Goal: Task Accomplishment & Management: Complete application form

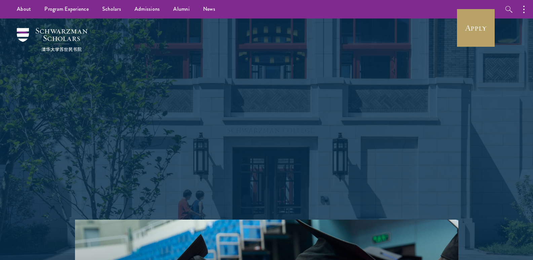
scroll to position [34, 0]
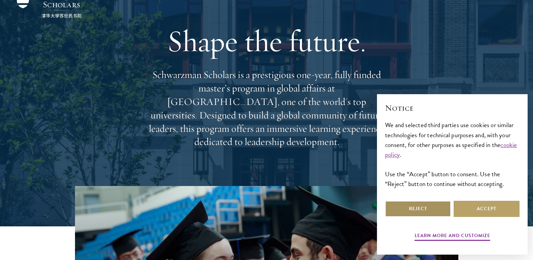
click at [427, 207] on button "Reject" at bounding box center [418, 209] width 66 height 16
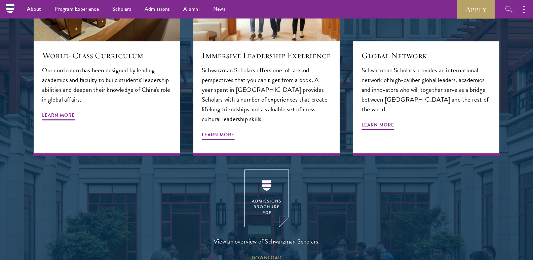
scroll to position [639, 0]
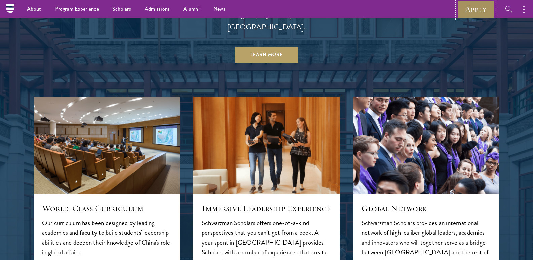
click at [469, 8] on link "Apply" at bounding box center [476, 9] width 38 height 18
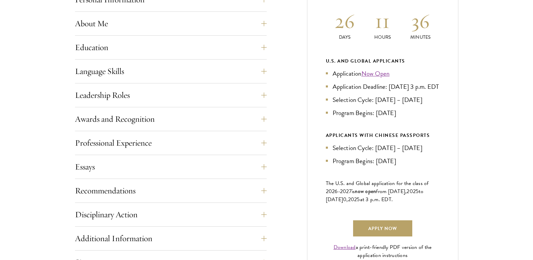
scroll to position [336, 0]
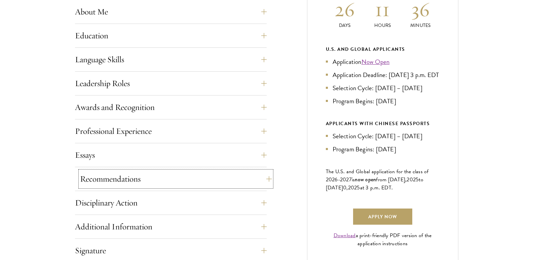
click at [130, 184] on button "Recommendations" at bounding box center [176, 179] width 192 height 16
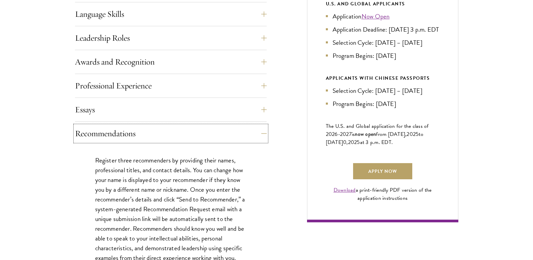
scroll to position [437, 0]
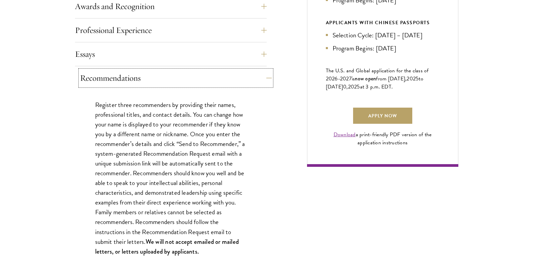
click at [127, 83] on button "Recommendations" at bounding box center [176, 78] width 192 height 16
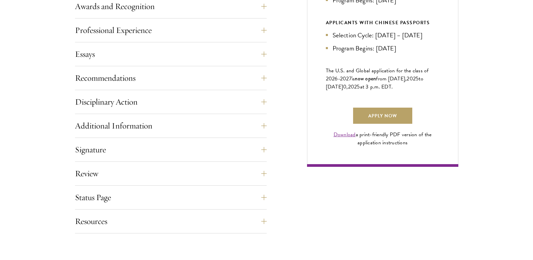
click at [122, 95] on button "Disciplinary Action" at bounding box center [176, 102] width 192 height 16
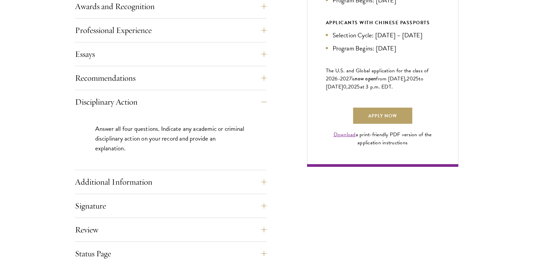
click at [47, 119] on div "Start the Process Take the first step toward joining a global community that wi…" at bounding box center [266, 24] width 533 height 531
click at [116, 94] on button "Disciplinary Action" at bounding box center [176, 102] width 192 height 16
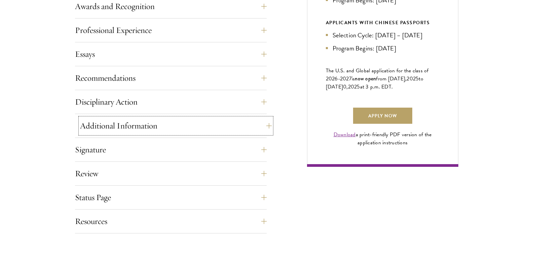
click at [104, 124] on button "Additional Information" at bounding box center [176, 126] width 192 height 16
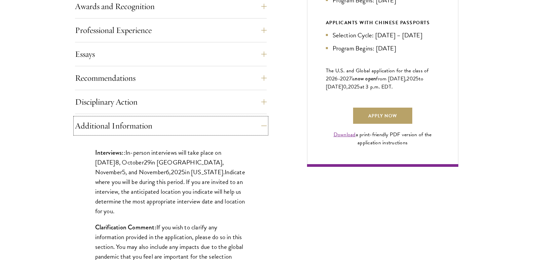
scroll to position [471, 0]
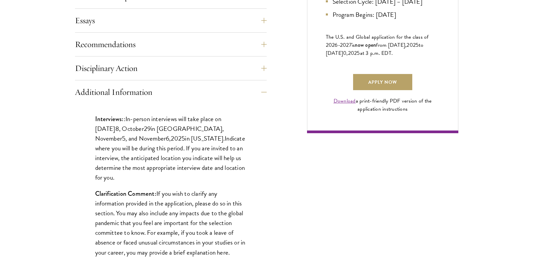
click at [36, 143] on div "Start the Process Take the first step toward joining a global community that wi…" at bounding box center [266, 70] width 533 height 690
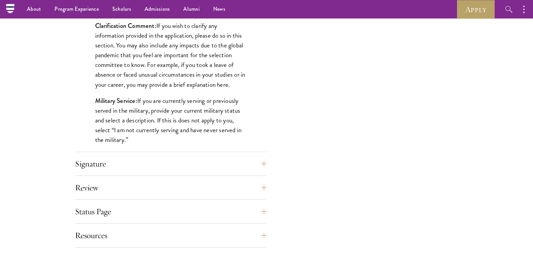
scroll to position [504, 0]
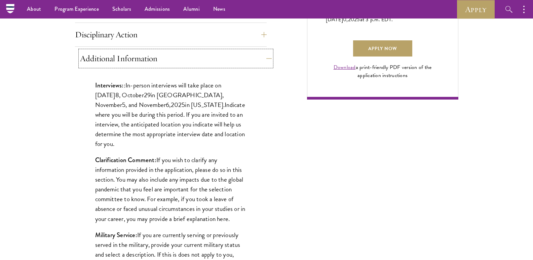
click at [98, 62] on button "Additional Information" at bounding box center [176, 58] width 192 height 16
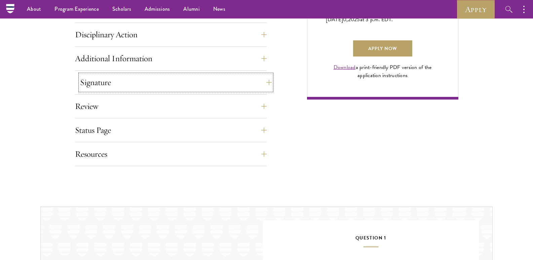
click at [98, 77] on button "Signature" at bounding box center [176, 82] width 192 height 16
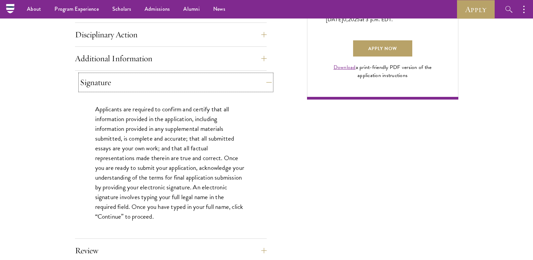
click at [98, 77] on button "Signature" at bounding box center [176, 82] width 192 height 16
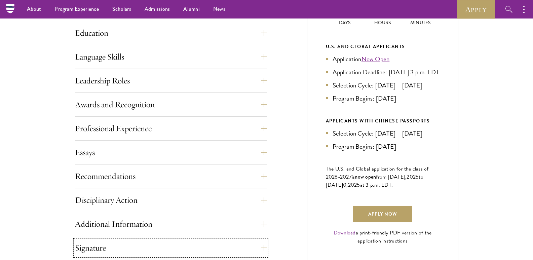
scroll to position [336, 0]
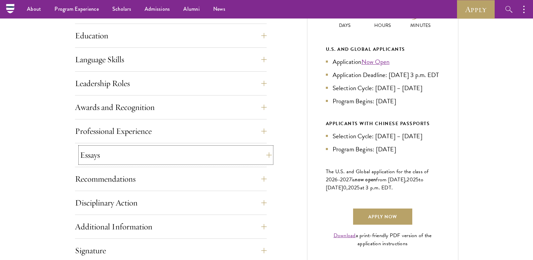
click at [92, 152] on button "Essays" at bounding box center [176, 155] width 192 height 16
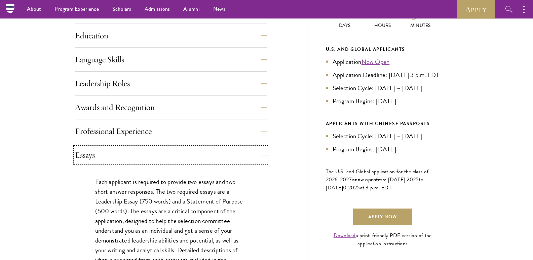
scroll to position [303, 0]
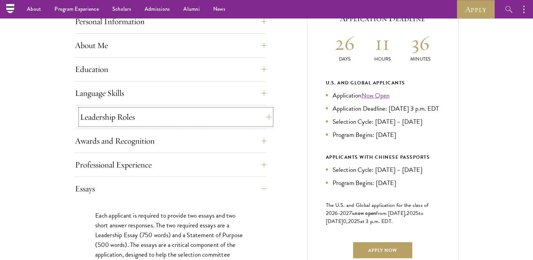
click at [98, 109] on button "Leadership Roles" at bounding box center [176, 117] width 192 height 16
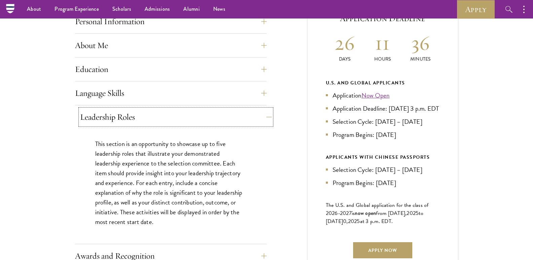
click at [97, 111] on button "Leadership Roles" at bounding box center [176, 117] width 192 height 16
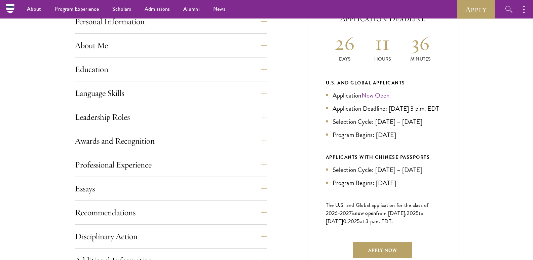
click at [20, 133] on div "Start the Process Take the first step toward joining a global community that wi…" at bounding box center [266, 130] width 533 height 475
